Goal: Obtain resource: Download file/media

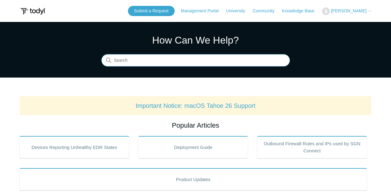
click at [179, 56] on input "Search" at bounding box center [195, 60] width 189 height 12
type input "uninstall"
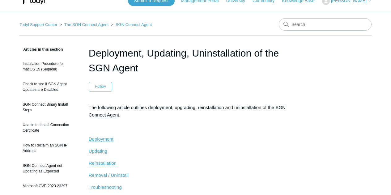
scroll to position [62, 0]
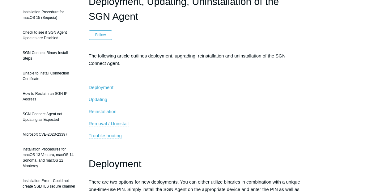
click at [98, 124] on span "Removal / Uninstall" at bounding box center [109, 123] width 40 height 5
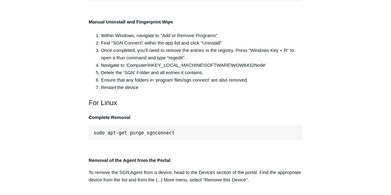
scroll to position [1309, 0]
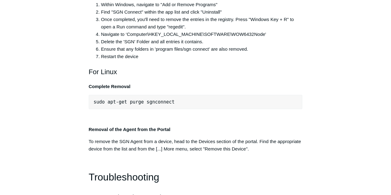
drag, startPoint x: 42, startPoint y: 57, endPoint x: 61, endPoint y: 61, distance: 19.6
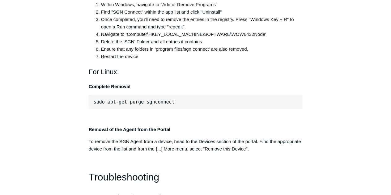
drag, startPoint x: 213, startPoint y: 137, endPoint x: 234, endPoint y: 135, distance: 21.5
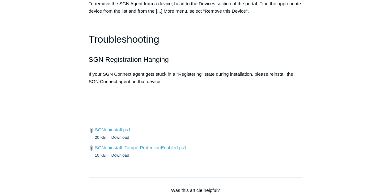
scroll to position [1464, 0]
